Goal: Task Accomplishment & Management: Use online tool/utility

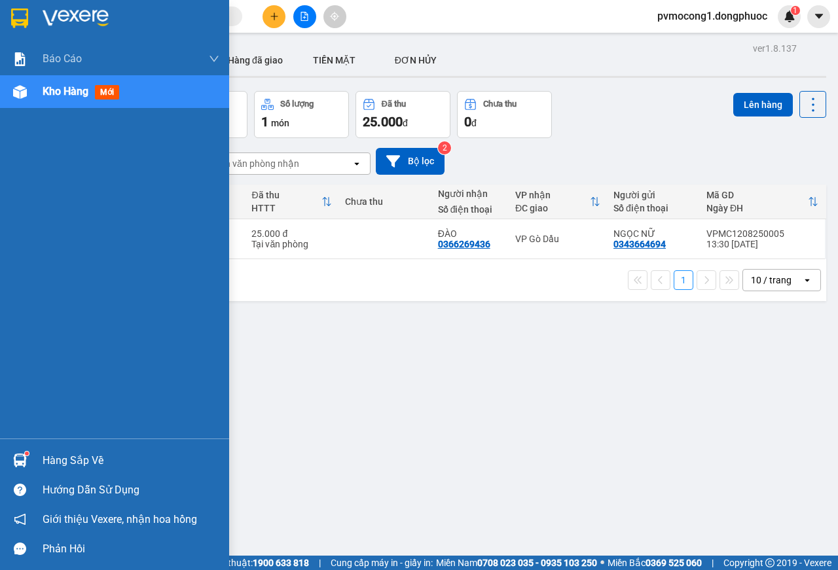
click at [23, 464] on img at bounding box center [20, 461] width 14 height 14
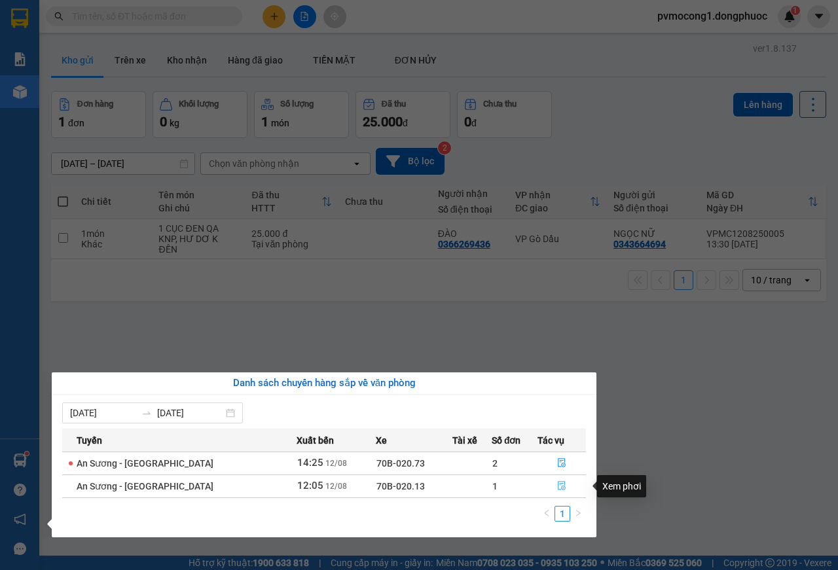
click at [551, 489] on button "button" at bounding box center [561, 486] width 47 height 21
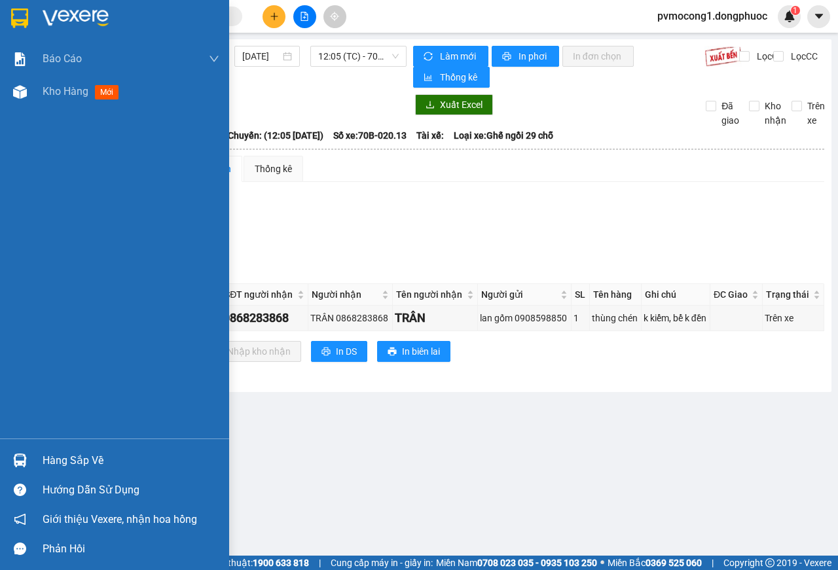
click at [32, 452] on div "Hàng sắp về" at bounding box center [114, 460] width 229 height 29
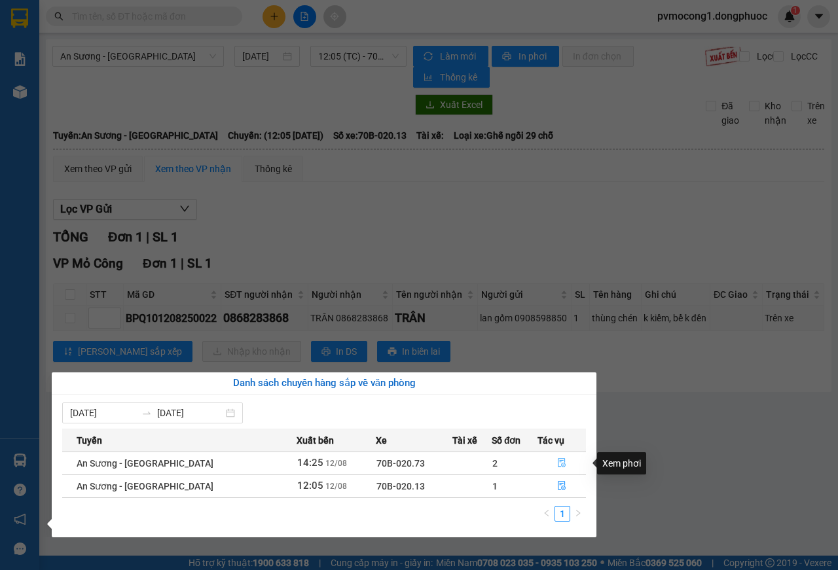
click at [558, 466] on icon "file-done" at bounding box center [562, 463] width 8 height 9
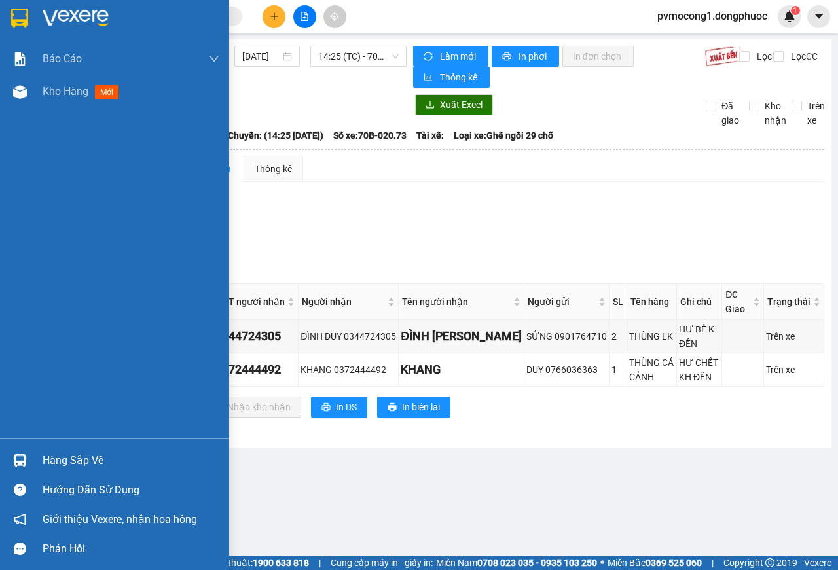
click at [23, 459] on img at bounding box center [20, 461] width 14 height 14
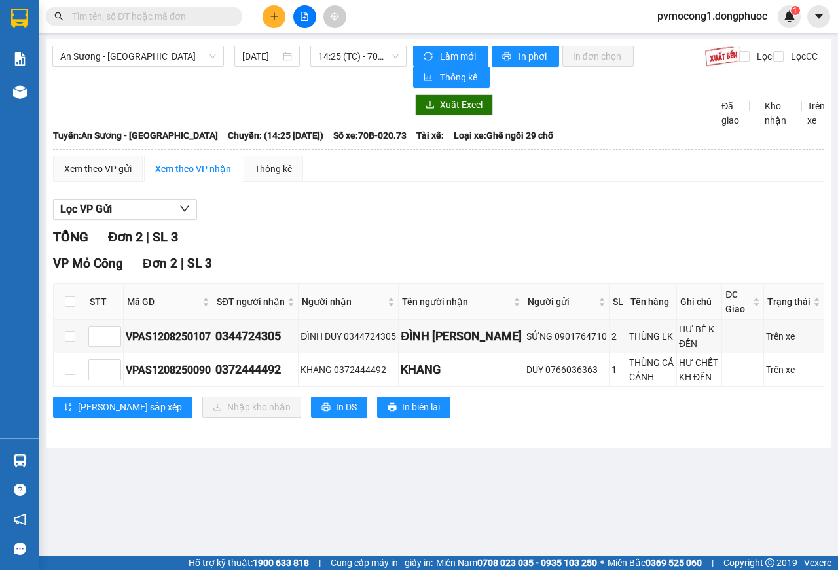
click at [697, 466] on section "Kết quả tìm kiếm ( 0 ) Bộ lọc No Data pvmocong1.dongphuoc 1 Báo cáo Mẫu 1: Báo …" at bounding box center [419, 285] width 838 height 570
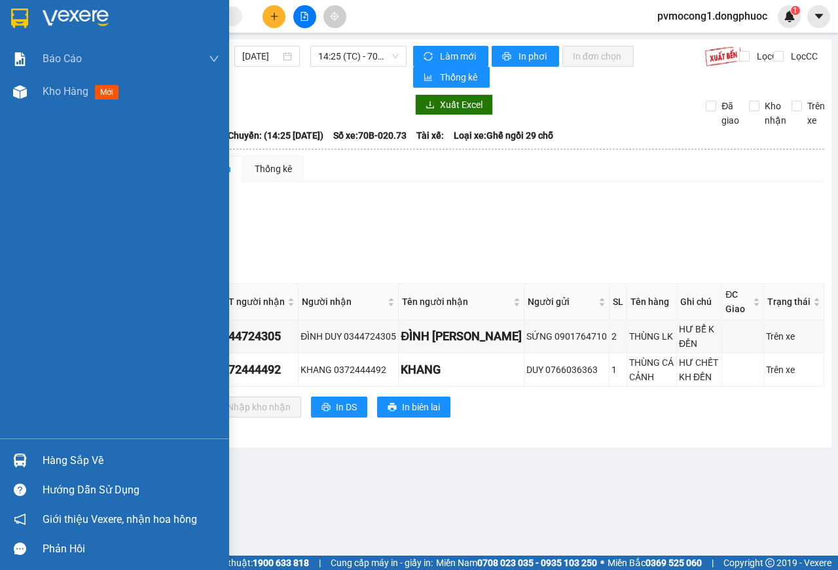
click at [33, 461] on div "Hàng sắp về" at bounding box center [114, 460] width 229 height 29
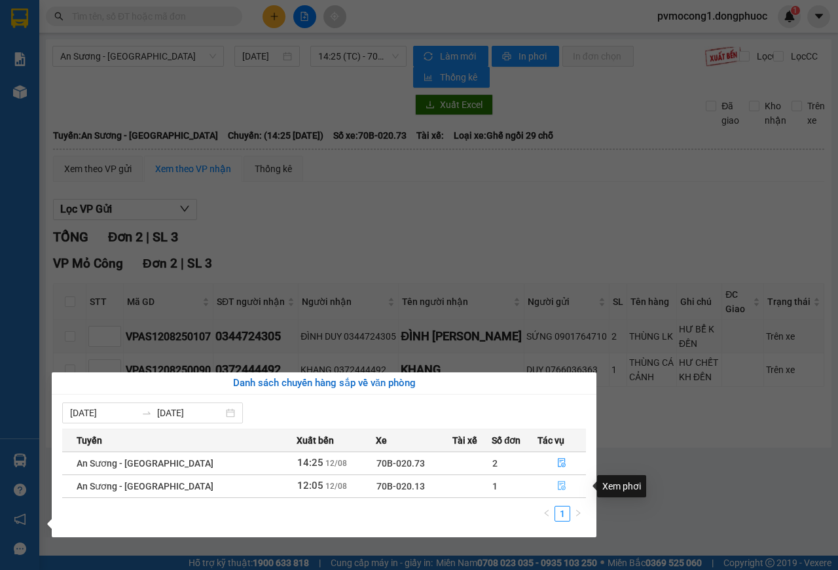
click at [557, 487] on icon "file-done" at bounding box center [561, 485] width 9 height 9
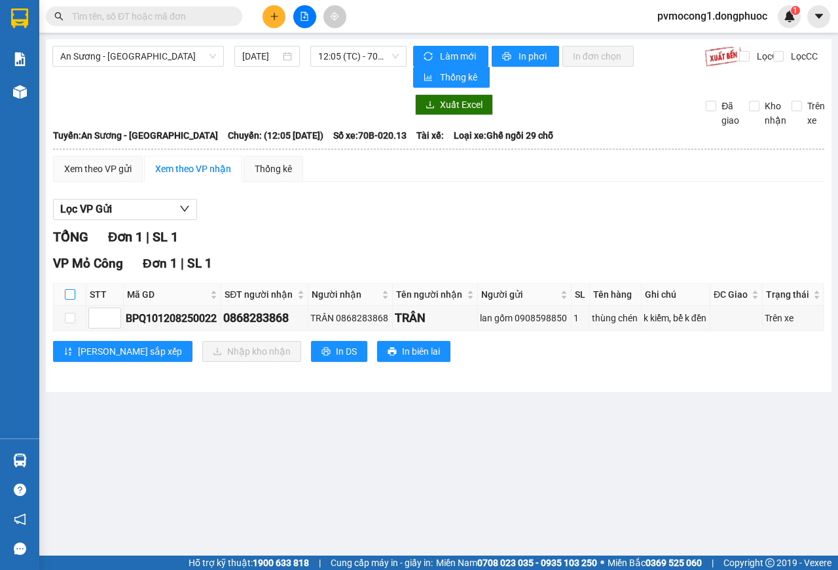
click at [72, 295] on input "checkbox" at bounding box center [70, 294] width 10 height 10
checkbox input "true"
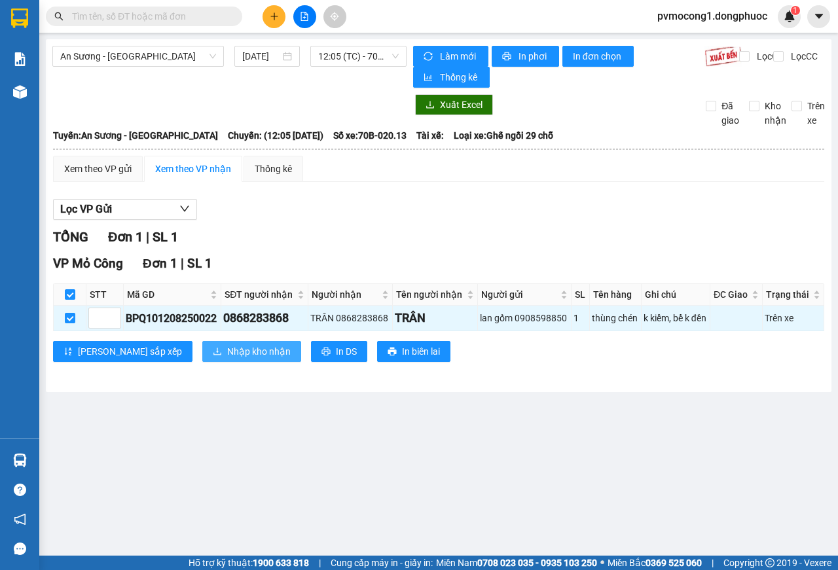
click at [227, 356] on span "Nhập kho nhận" at bounding box center [259, 351] width 64 height 14
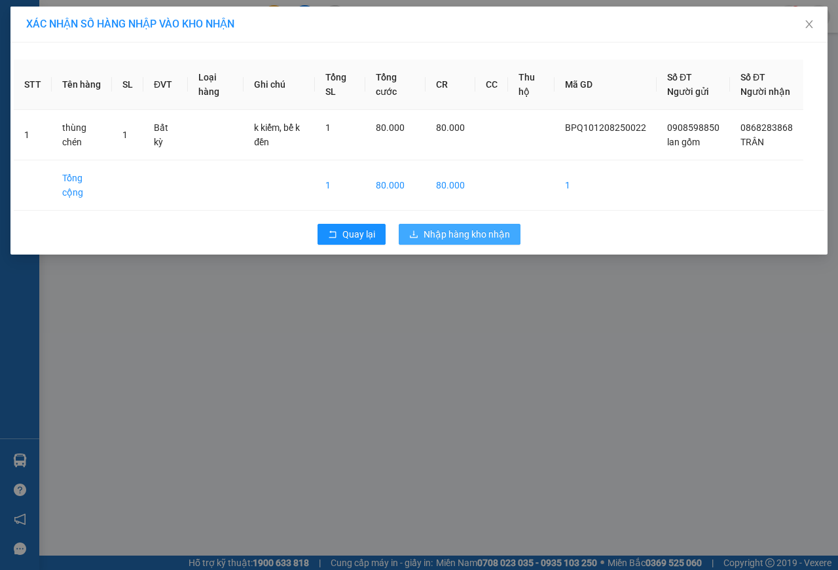
click at [473, 242] on span "Nhập hàng kho nhận" at bounding box center [467, 234] width 86 height 14
